Goal: Information Seeking & Learning: Check status

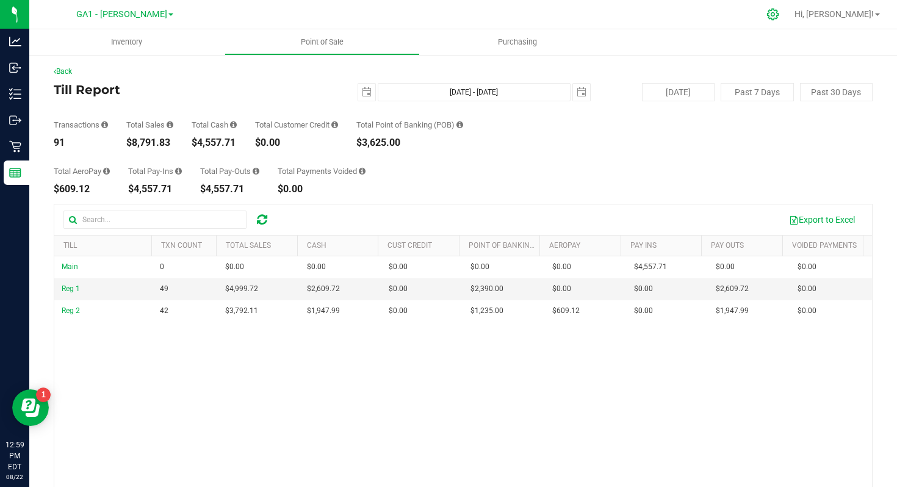
click at [789, 22] on div at bounding box center [773, 14] width 31 height 26
click at [779, 17] on icon at bounding box center [773, 15] width 12 height 12
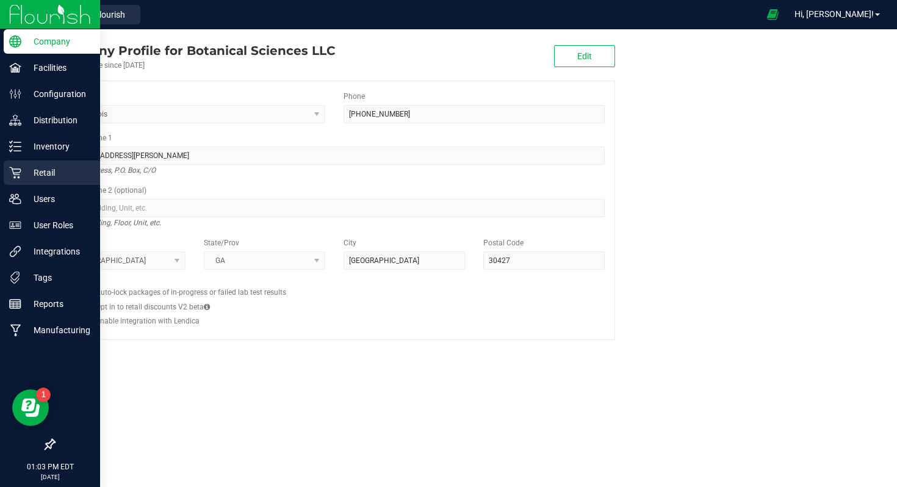
click at [45, 177] on p "Retail" at bounding box center [57, 172] width 73 height 15
click at [46, 192] on p "Users" at bounding box center [57, 199] width 73 height 15
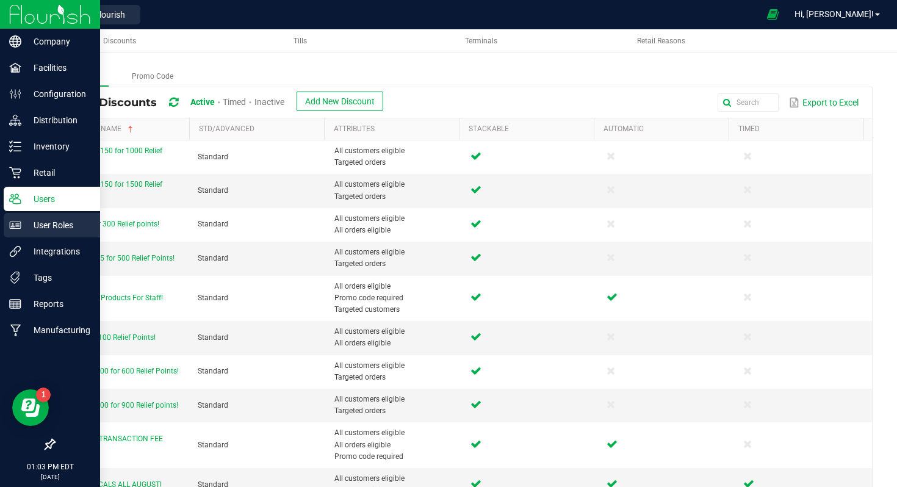
click at [42, 227] on p "User Roles" at bounding box center [57, 225] width 73 height 15
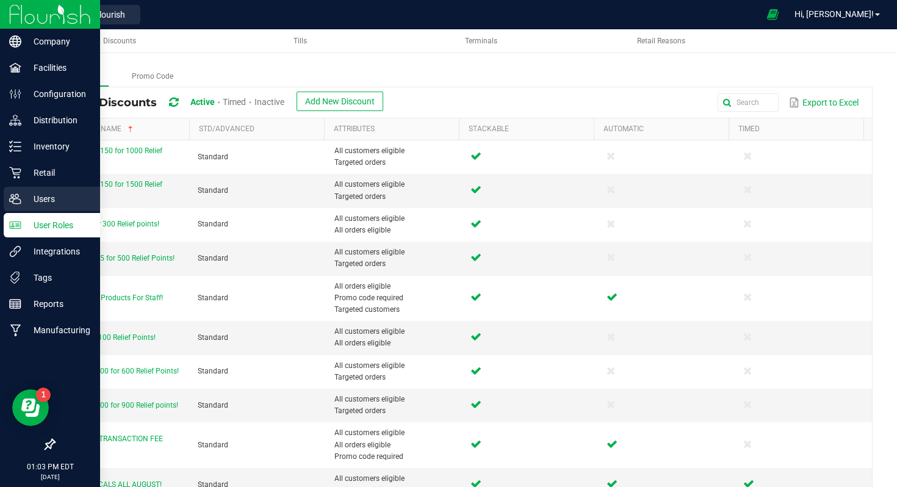
click at [17, 204] on icon at bounding box center [15, 199] width 12 height 10
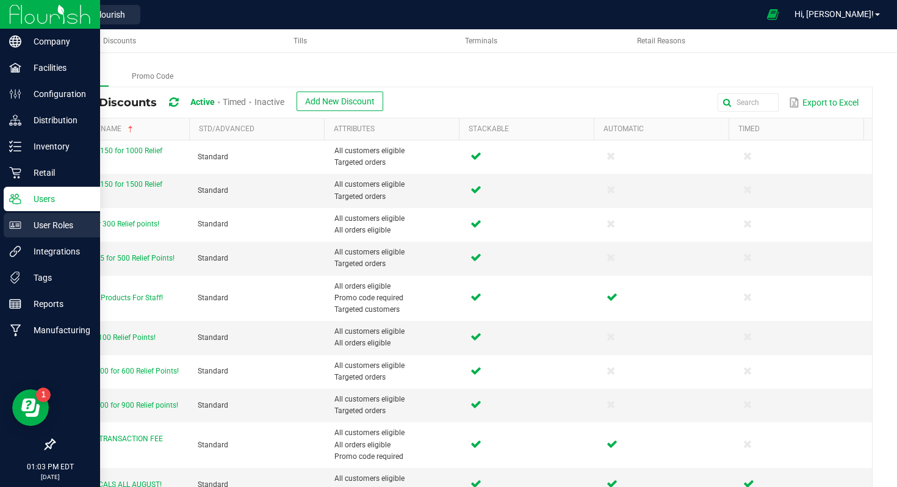
click at [40, 230] on p "User Roles" at bounding box center [57, 225] width 73 height 15
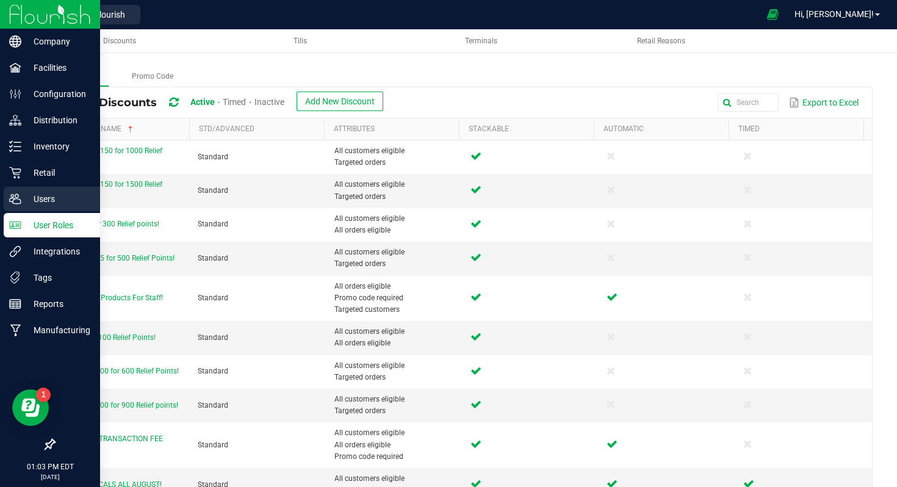
click at [43, 204] on p "Users" at bounding box center [57, 199] width 73 height 15
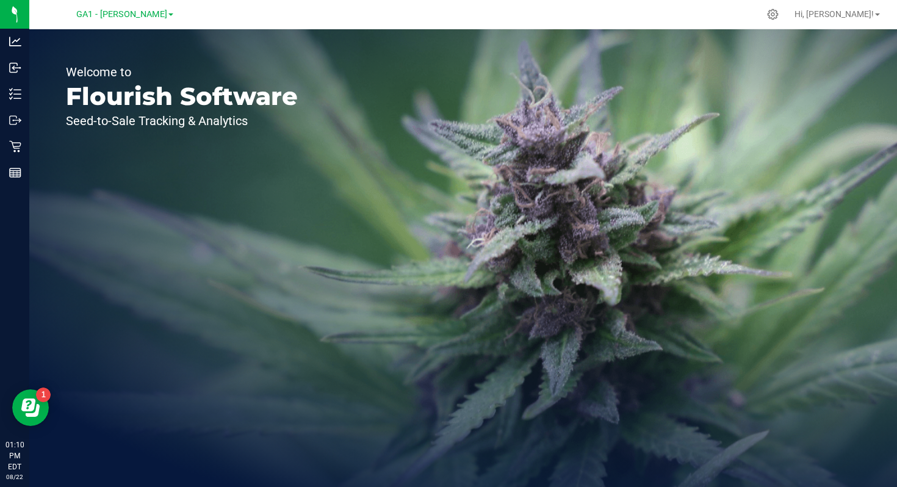
click at [184, 287] on div "Welcome to Flourish Software Seed-to-Sale Tracking & Analytics" at bounding box center [181, 258] width 305 height 458
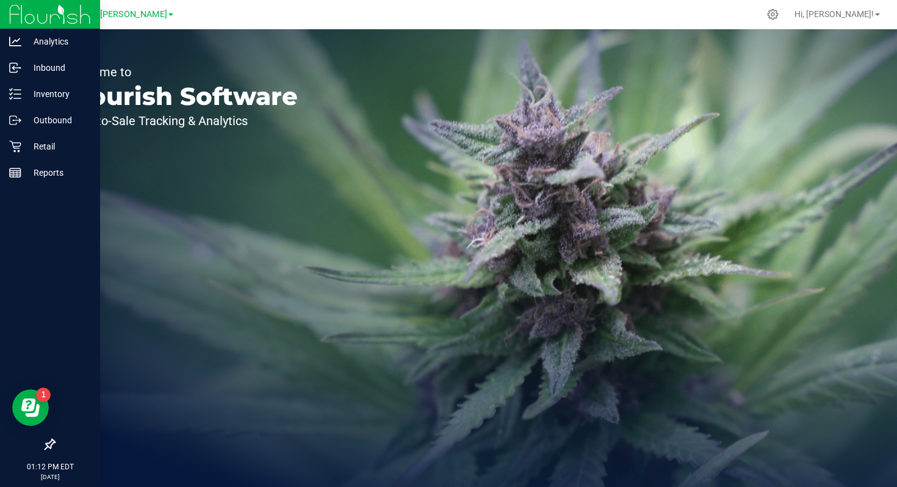
click at [45, 13] on img at bounding box center [50, 14] width 82 height 29
click at [35, 149] on p "Retail" at bounding box center [57, 146] width 73 height 15
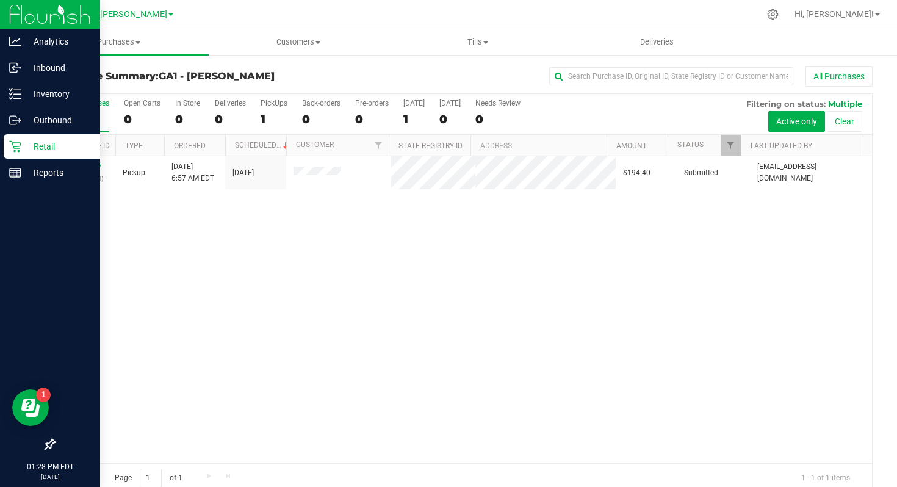
click at [126, 16] on span "GA1 - [PERSON_NAME]" at bounding box center [121, 14] width 91 height 11
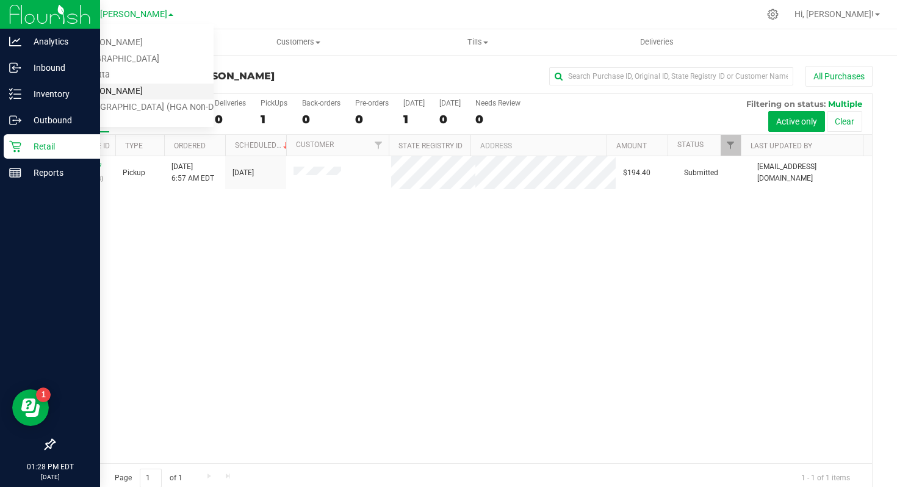
click at [109, 88] on link "GA4 - [PERSON_NAME]" at bounding box center [124, 92] width 178 height 16
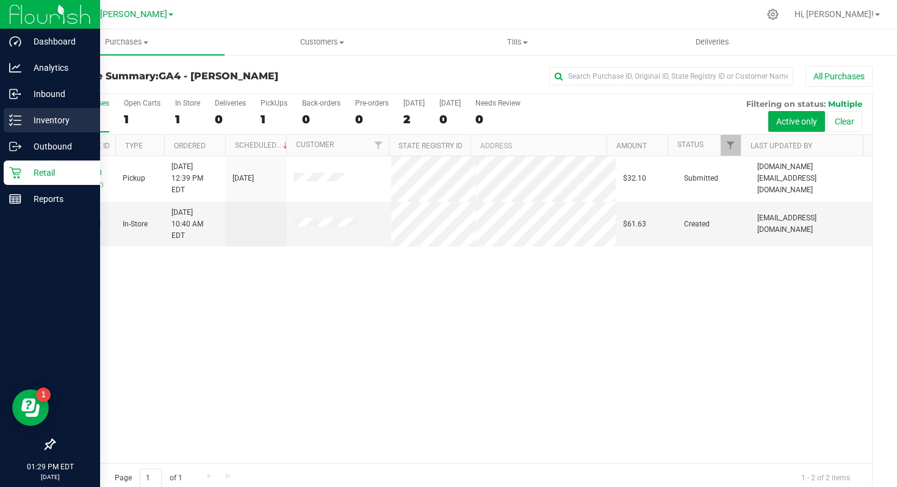
click at [41, 119] on p "Inventory" at bounding box center [57, 120] width 73 height 15
click at [66, 119] on p "Inventory" at bounding box center [57, 120] width 73 height 15
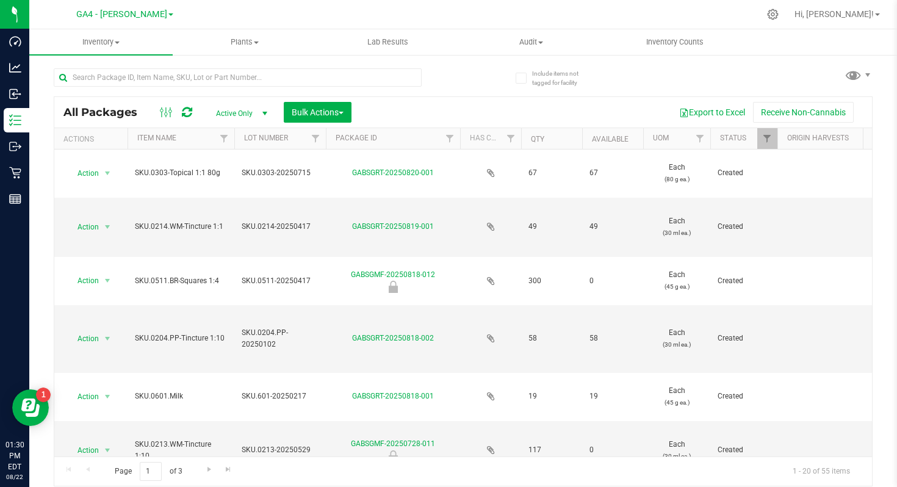
click at [492, 92] on div "All Packages Active Only Active Only Lab Samples Locked All Bulk Actions Add to…" at bounding box center [463, 272] width 819 height 430
click at [459, 96] on div "All Packages Active Only Active Only Lab Samples Locked All Bulk Actions Add to…" at bounding box center [463, 291] width 819 height 390
click at [427, 115] on div "Export to Excel Receive Non-Cannabis" at bounding box center [612, 112] width 502 height 21
click at [162, 135] on link "Item Name" at bounding box center [156, 138] width 39 height 9
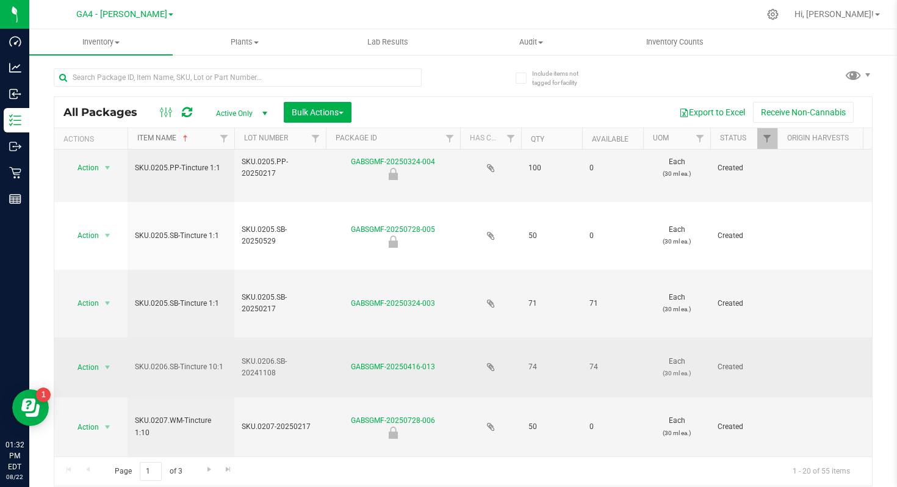
scroll to position [817, 0]
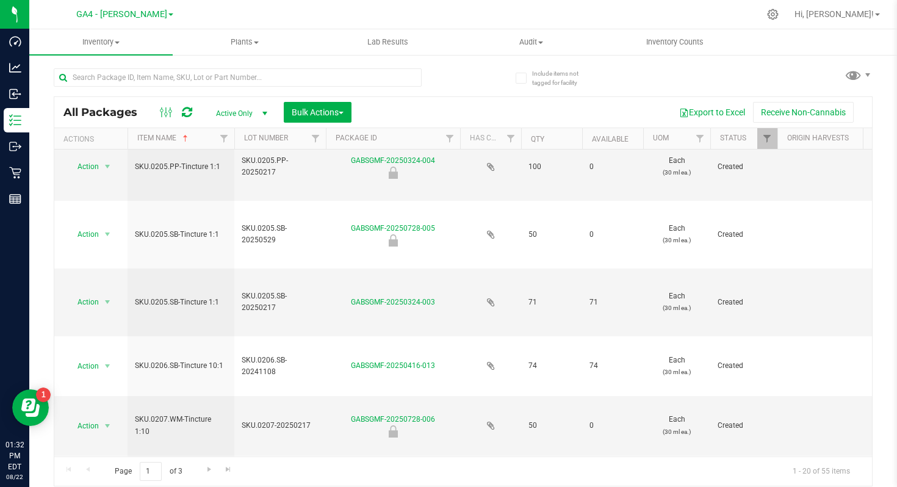
click at [488, 83] on div "All Packages Active Only Active Only Lab Samples Locked All Bulk Actions Add to…" at bounding box center [463, 272] width 819 height 430
click at [668, 40] on span "Inventory Counts" at bounding box center [675, 42] width 90 height 11
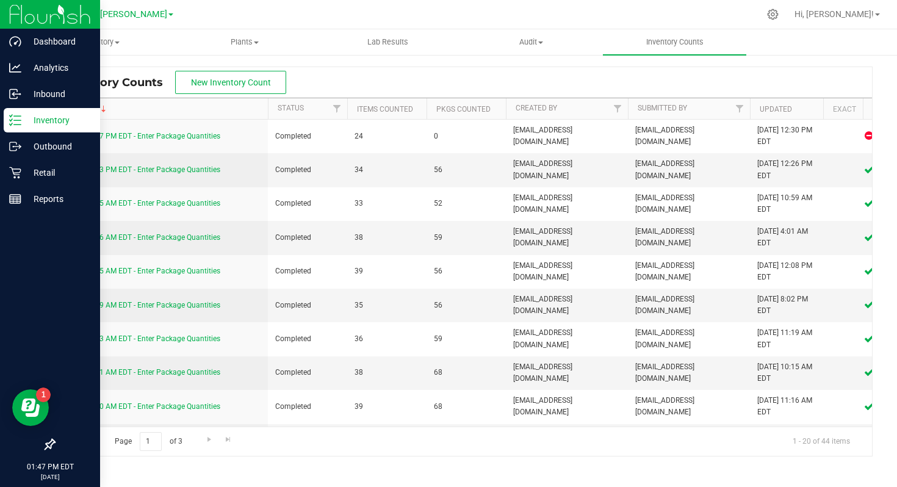
click at [51, 125] on p "Inventory" at bounding box center [57, 120] width 73 height 15
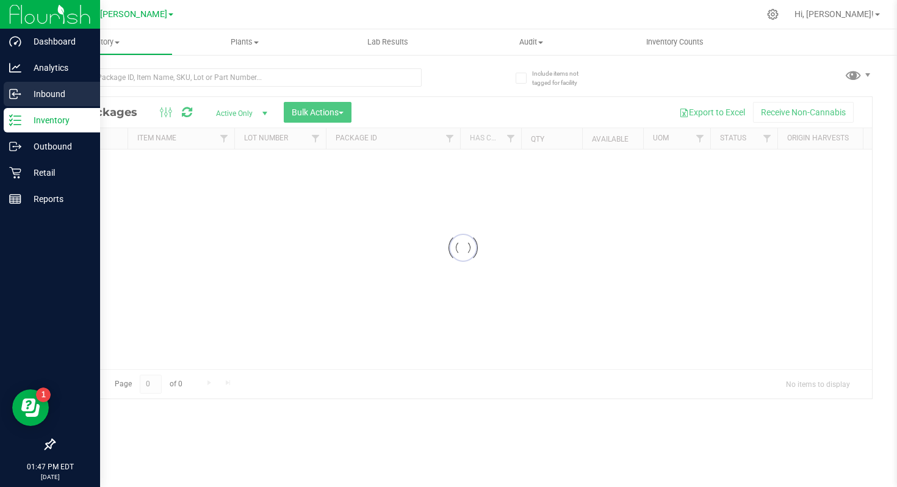
click at [55, 100] on p "Inbound" at bounding box center [57, 94] width 73 height 15
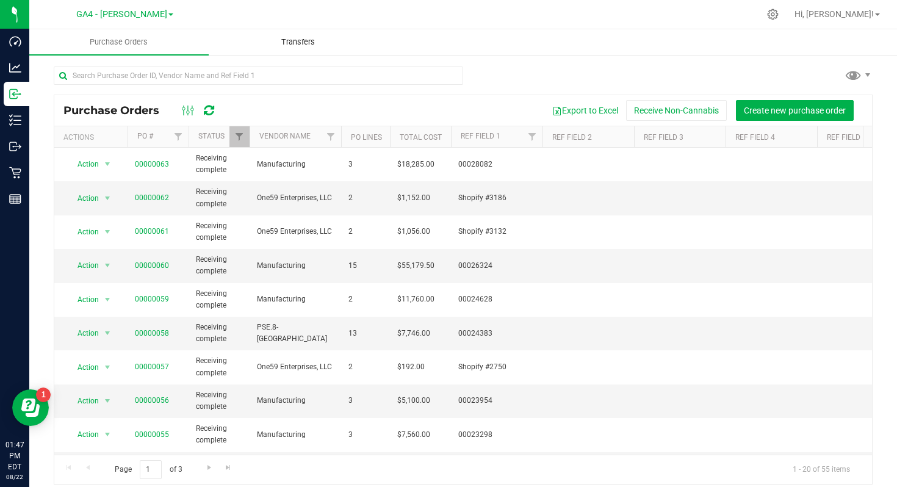
click at [291, 35] on uib-tab-heading "Transfers" at bounding box center [298, 42] width 178 height 24
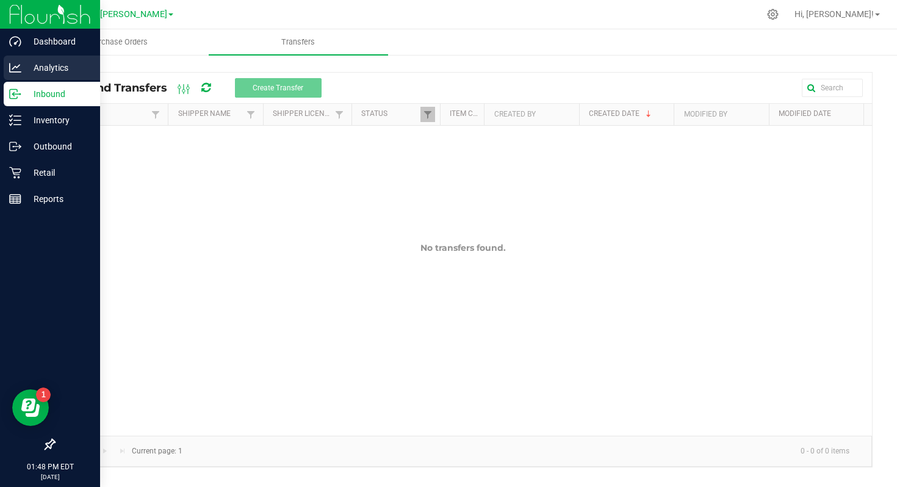
click at [37, 78] on div "Analytics" at bounding box center [52, 68] width 96 height 24
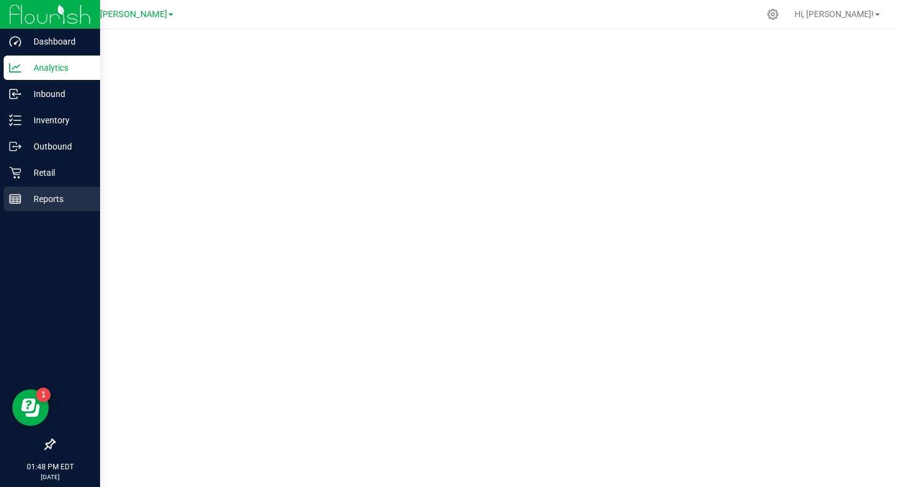
click at [43, 196] on p "Reports" at bounding box center [57, 199] width 73 height 15
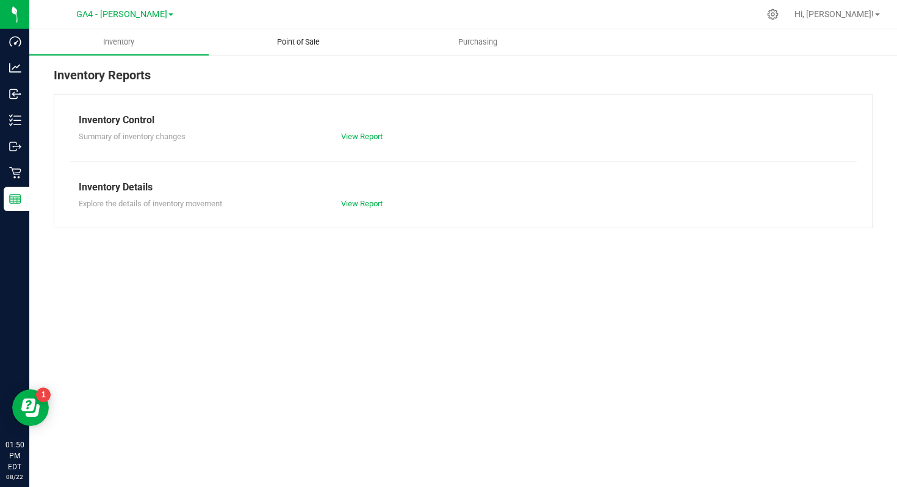
click at [304, 45] on span "Point of Sale" at bounding box center [299, 42] width 76 height 11
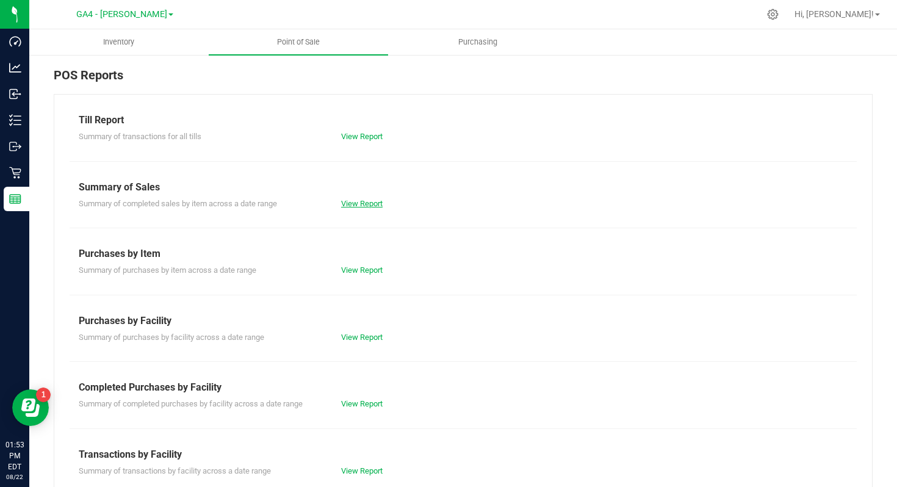
click at [342, 204] on link "View Report" at bounding box center [362, 203] width 42 height 9
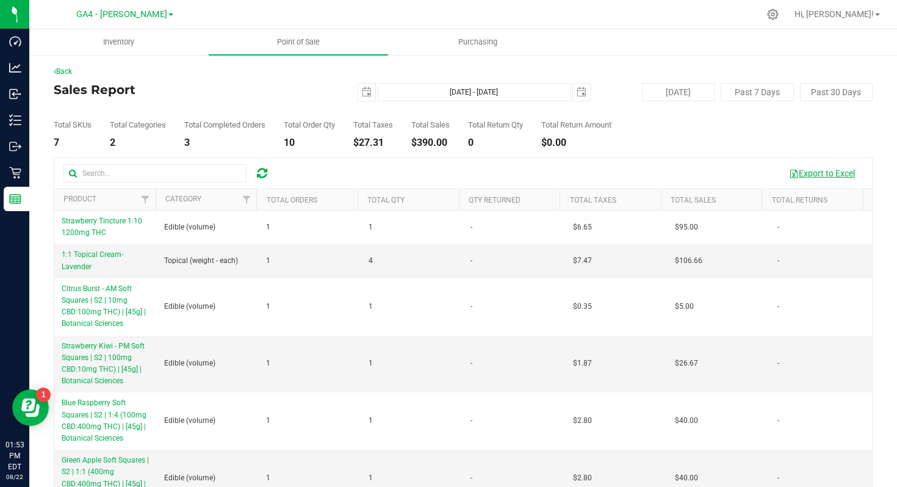
click at [807, 178] on button "Export to Excel" at bounding box center [822, 173] width 82 height 21
click at [65, 67] on link "Back" at bounding box center [63, 71] width 18 height 9
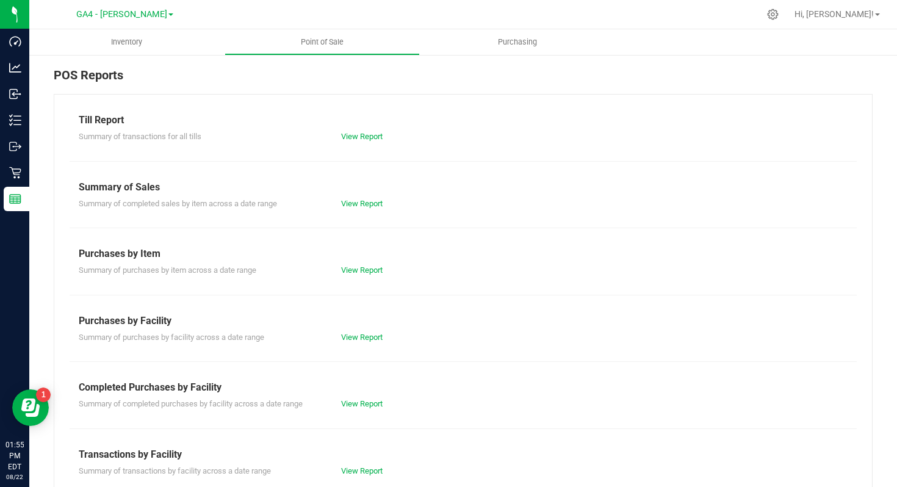
click at [159, 145] on div "Till Report Summary of transactions for all tills View Report Summary of Sales …" at bounding box center [463, 361] width 819 height 535
click at [362, 270] on link "View Report" at bounding box center [362, 269] width 42 height 9
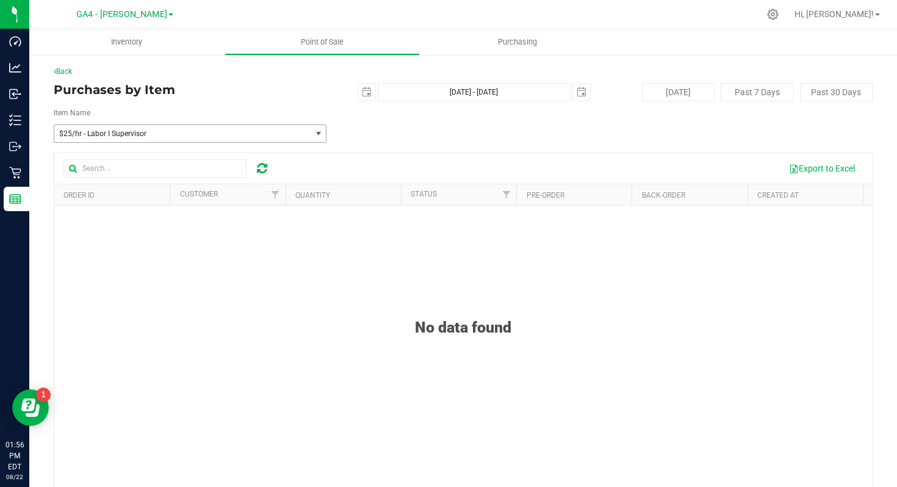
click at [275, 131] on span "$25/hr - Labor I Supervisor" at bounding box center [177, 133] width 237 height 9
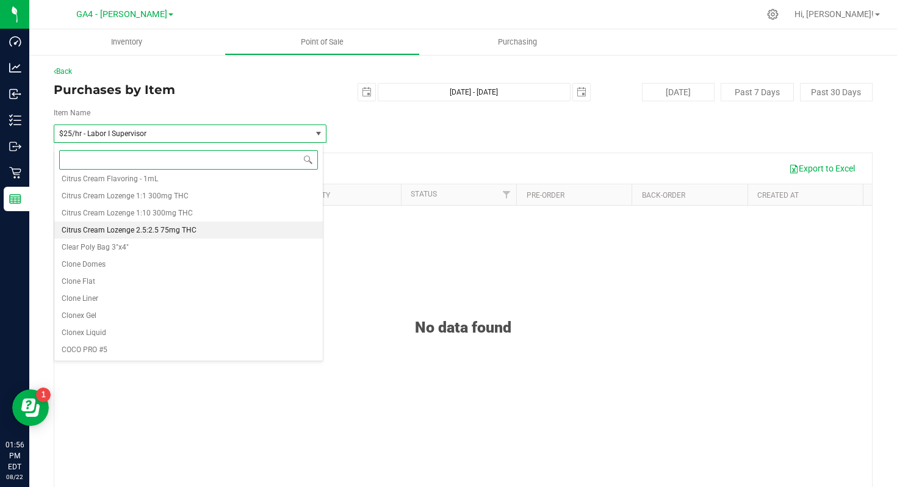
scroll to position [1272, 0]
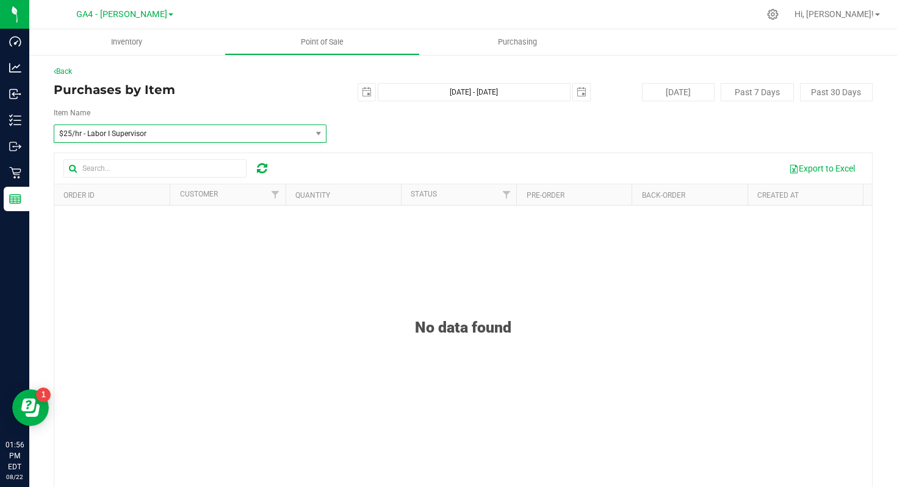
click at [450, 334] on div "No data found" at bounding box center [463, 312] width 818 height 48
